Goal: Information Seeking & Learning: Learn about a topic

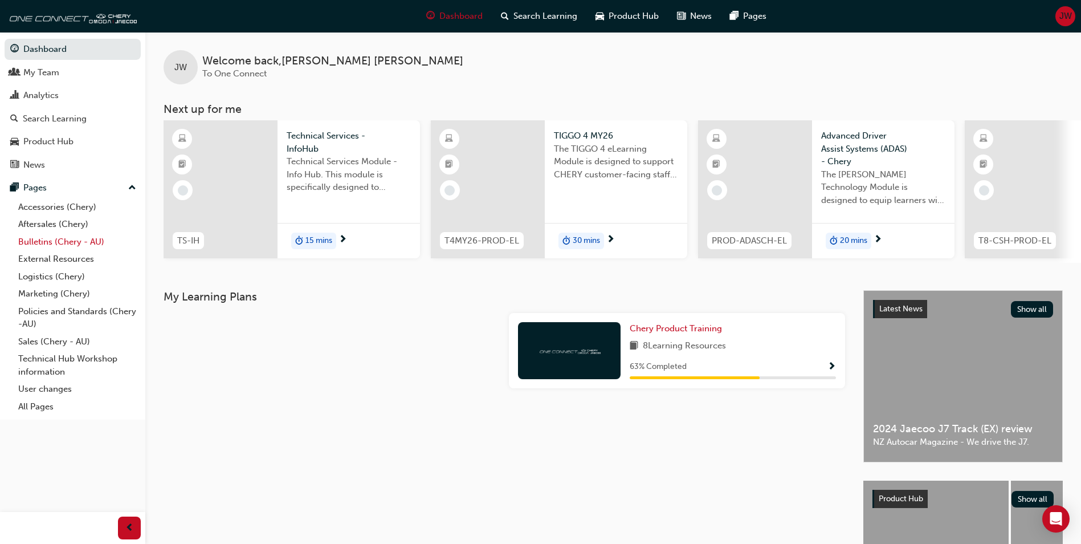
click at [43, 239] on link "Bulletins (Chery - AU)" at bounding box center [77, 242] width 127 height 18
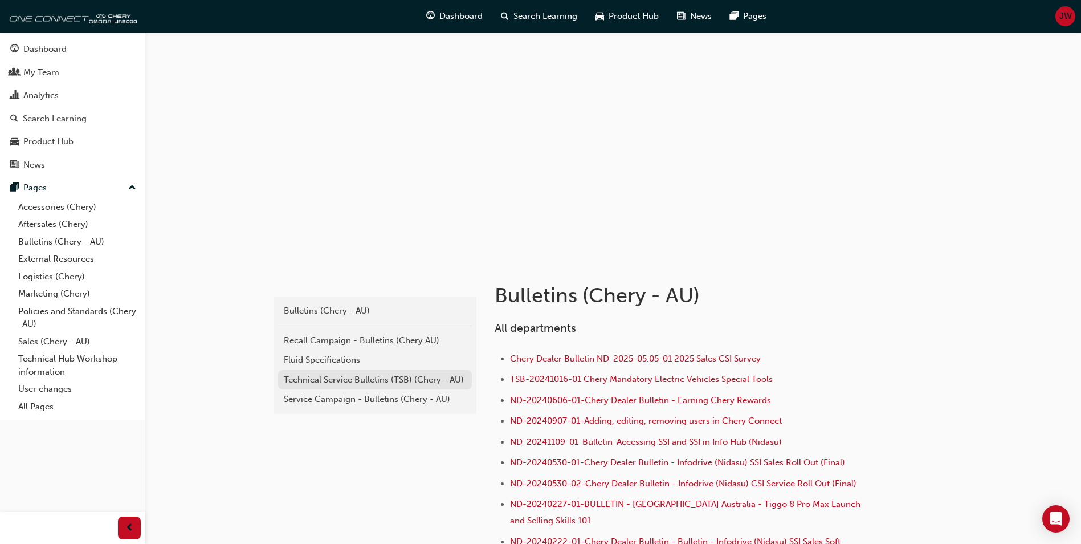
click at [312, 377] on div "Technical Service Bulletins (TSB) (Chery - AU)" at bounding box center [375, 379] width 182 height 13
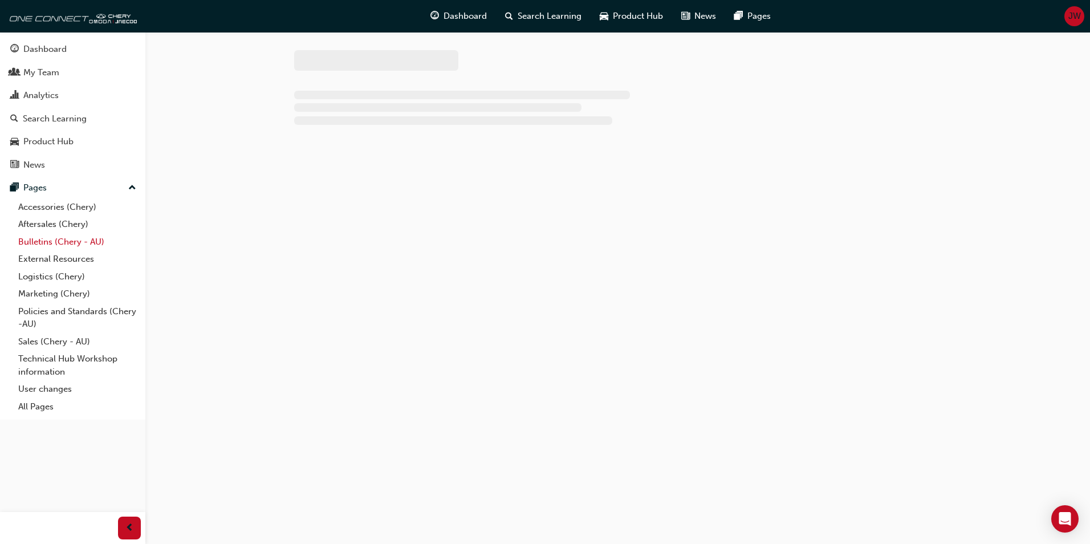
click at [48, 242] on link "Bulletins (Chery - AU)" at bounding box center [77, 242] width 127 height 18
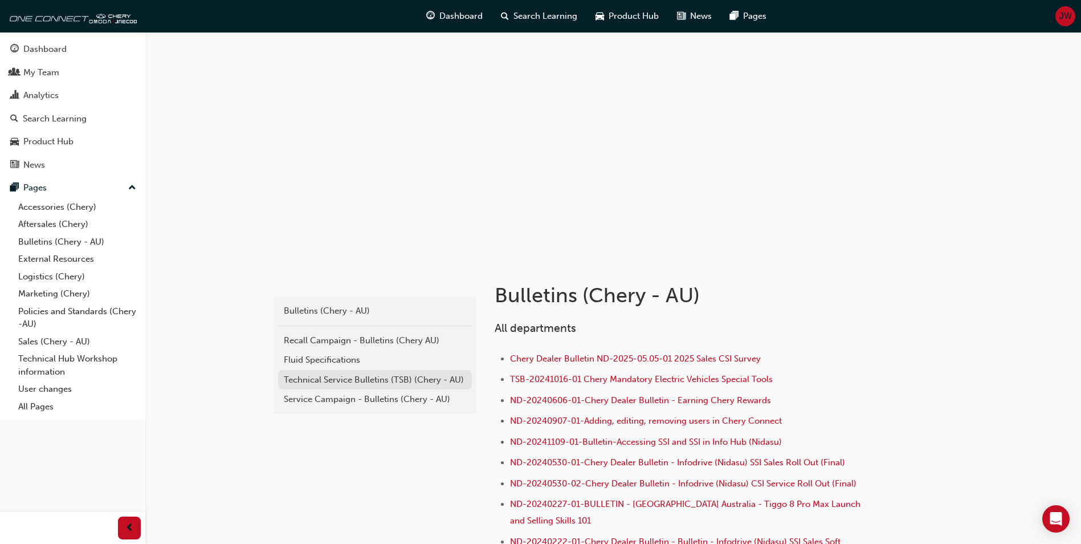
click at [318, 378] on div "Technical Service Bulletins (TSB) (Chery - AU)" at bounding box center [375, 379] width 182 height 13
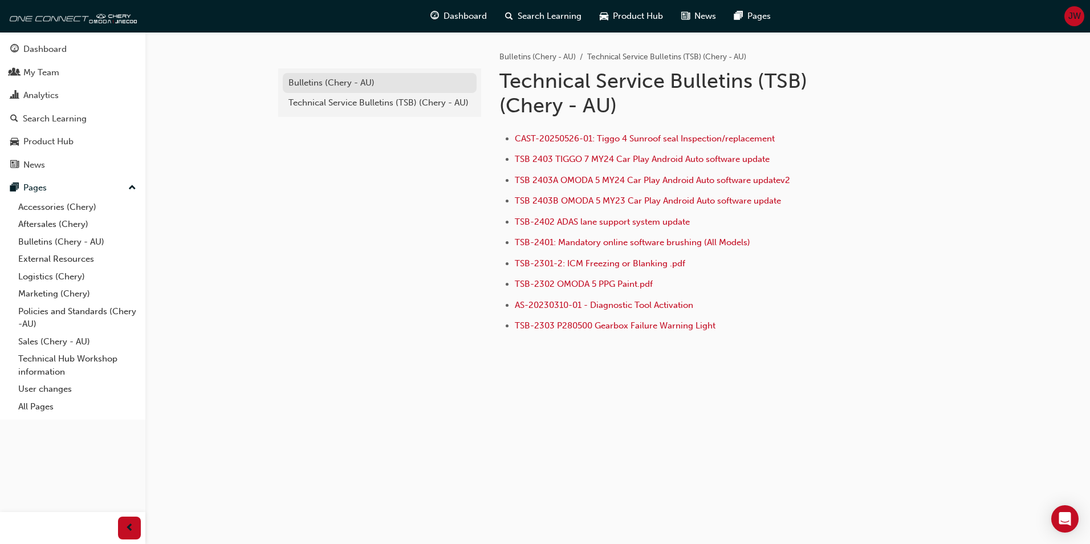
click at [326, 83] on div "Bulletins (Chery - AU)" at bounding box center [379, 82] width 182 height 13
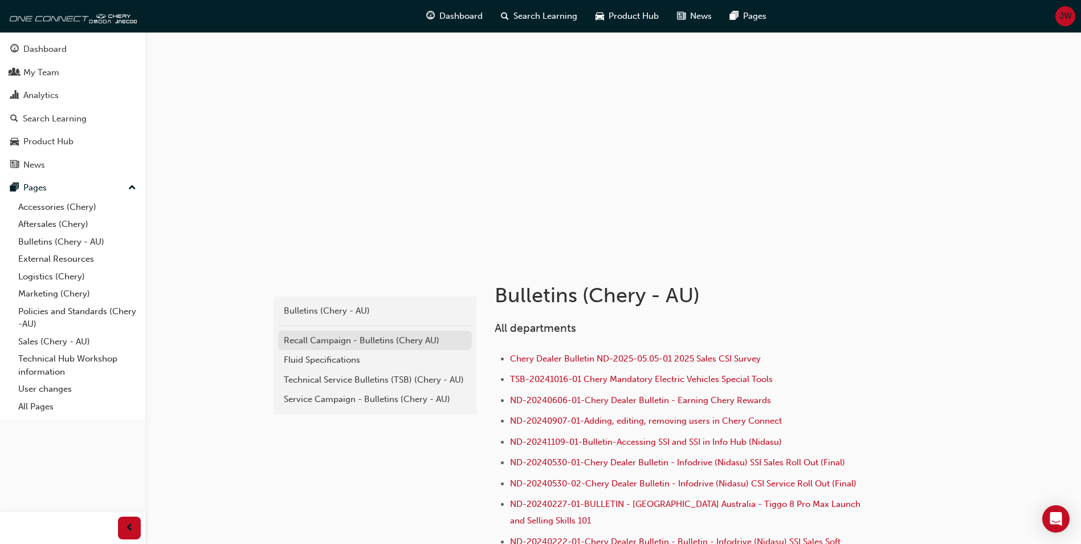
click at [301, 339] on div "Recall Campaign - Bulletins (Chery AU)" at bounding box center [375, 340] width 182 height 13
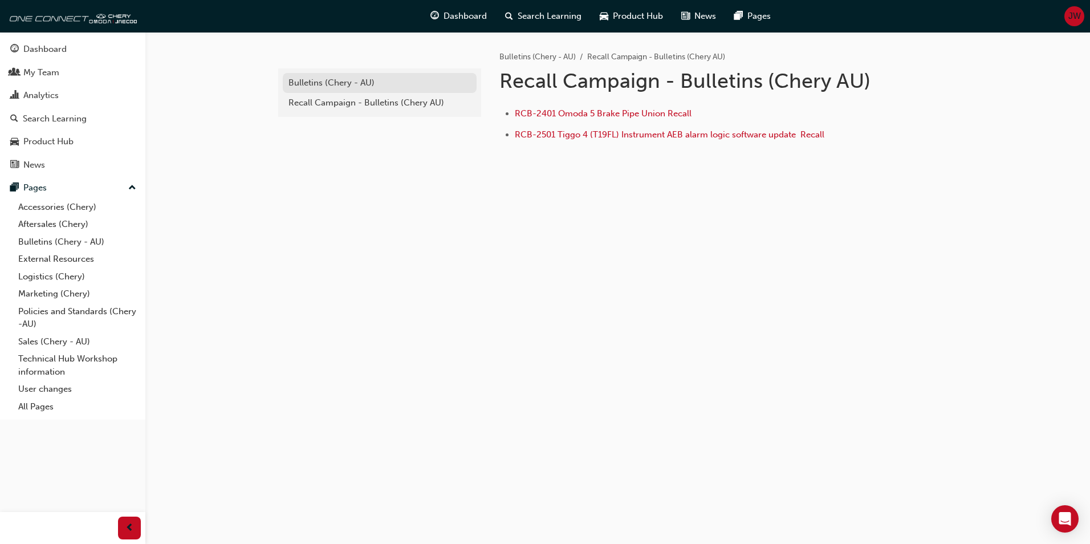
click at [314, 79] on div "Bulletins (Chery - AU)" at bounding box center [379, 82] width 182 height 13
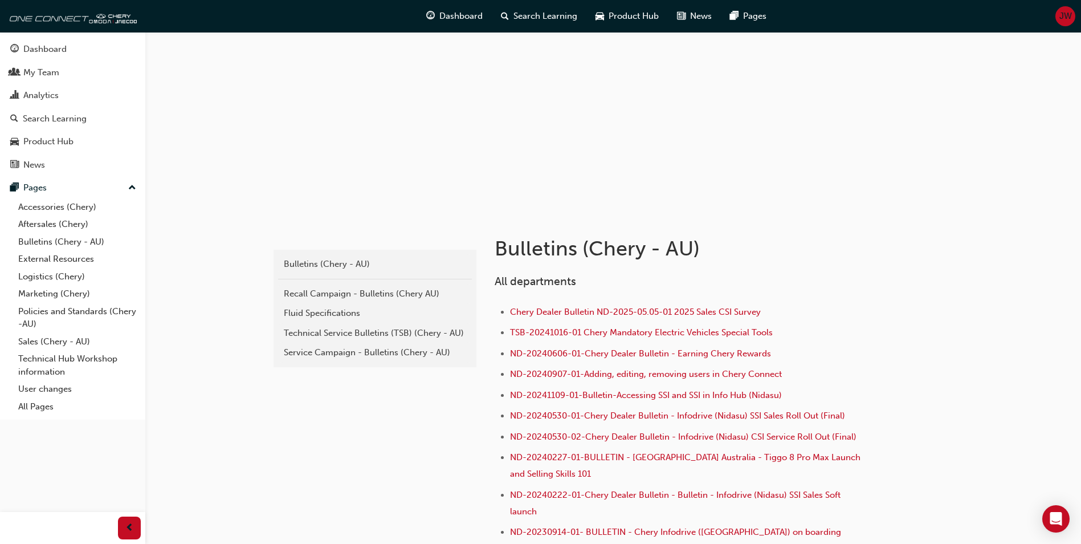
scroll to position [114, 0]
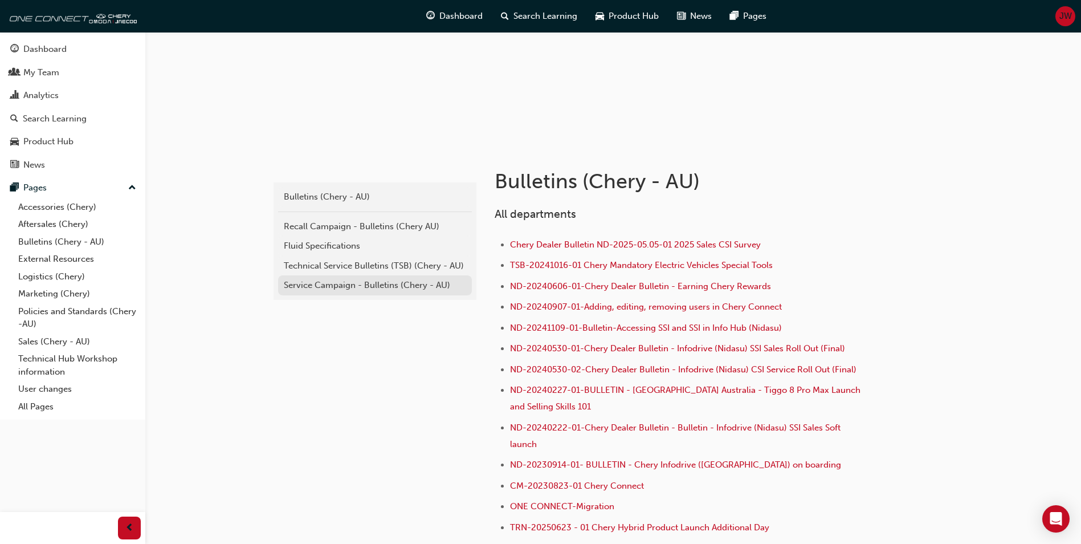
click at [336, 282] on div "Service Campaign - Bulletins (Chery - AU)" at bounding box center [375, 285] width 182 height 13
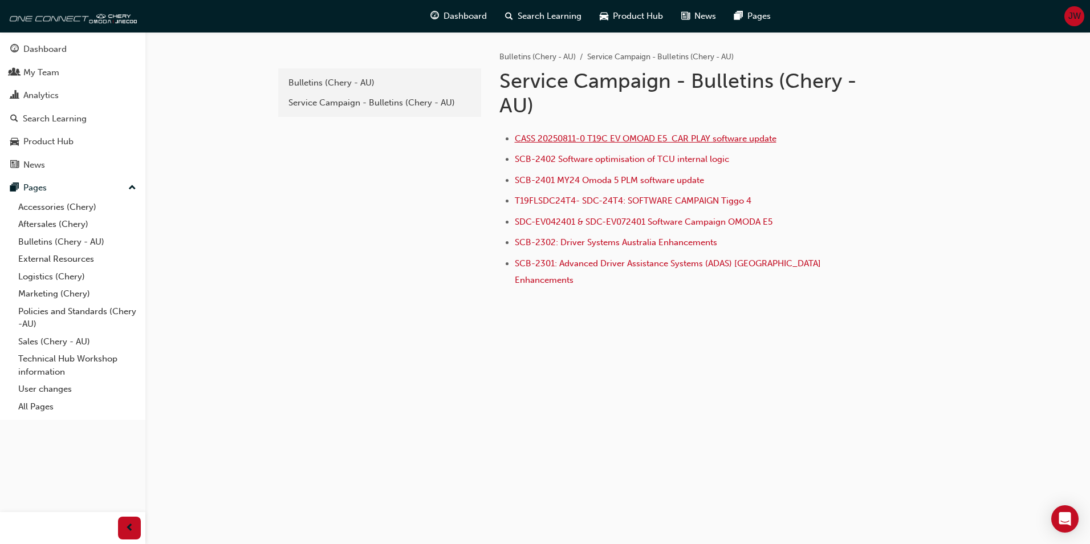
click at [543, 141] on span "CASS 20250811-0 T19C EV OMOAD E5 CAR PLAY software update" at bounding box center [646, 138] width 262 height 10
click at [614, 138] on span "CASS 20250811-0 T19C EV OMOAD E5 CAR PLAY software update" at bounding box center [646, 138] width 262 height 10
click at [577, 137] on span "CASS 20250811-0 T19C EV OMOAD E5 CAR PLAY software update" at bounding box center [646, 138] width 262 height 10
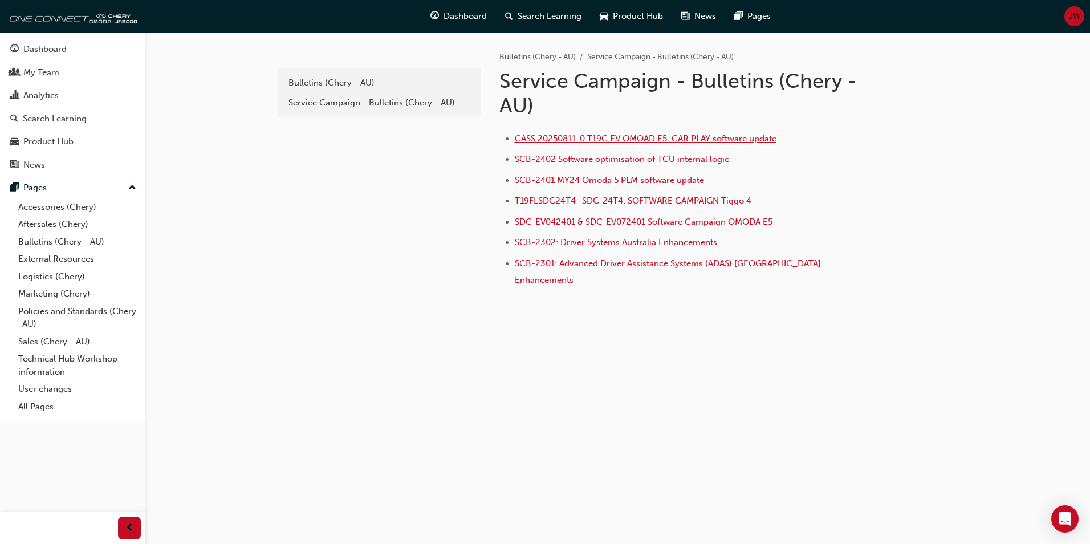
click at [577, 137] on span "CASS 20250811-0 T19C EV OMOAD E5 CAR PLAY software update" at bounding box center [646, 138] width 262 height 10
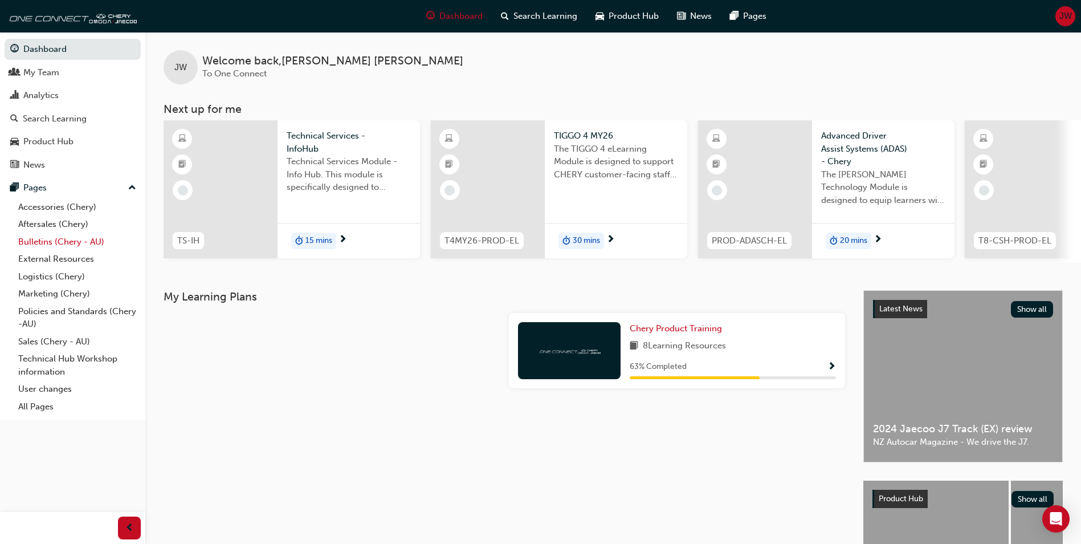
click at [47, 242] on link "Bulletins (Chery - AU)" at bounding box center [77, 242] width 127 height 18
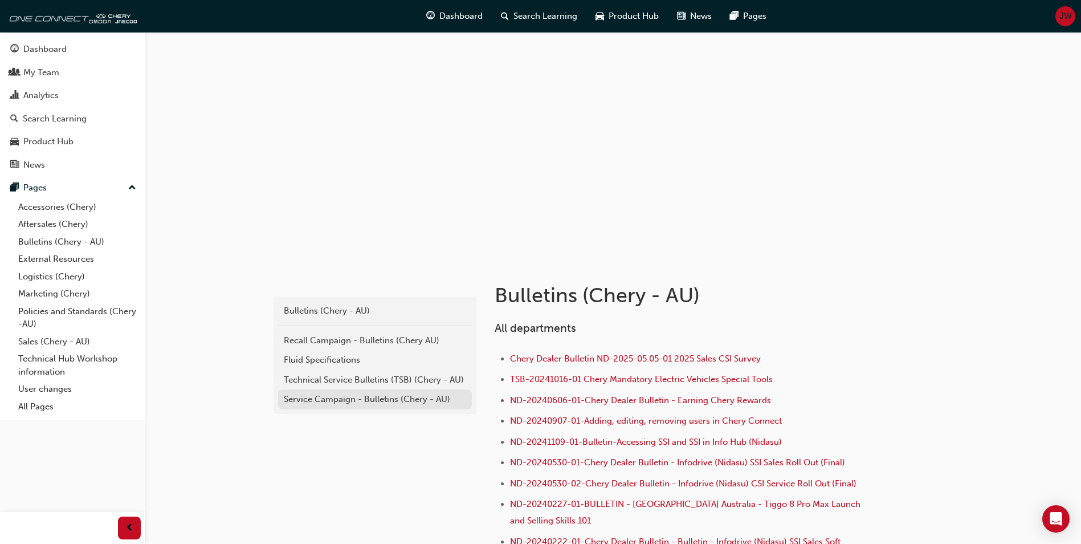
click at [329, 399] on div "Service Campaign - Bulletins (Chery - AU)" at bounding box center [375, 399] width 182 height 13
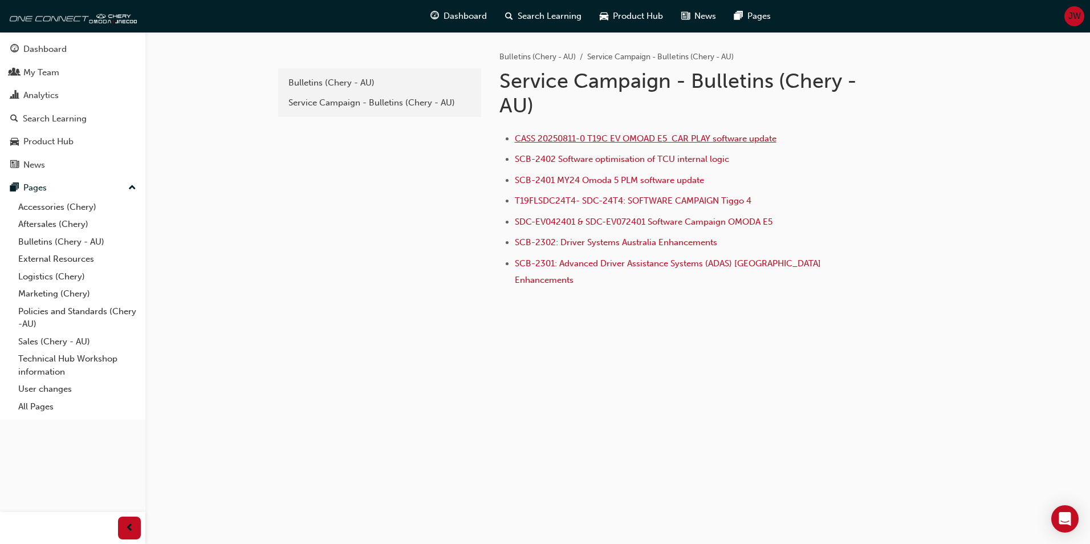
click at [548, 137] on span "CASS 20250811-0 T19C EV OMOAD E5 CAR PLAY software update" at bounding box center [646, 138] width 262 height 10
